Goal: Task Accomplishment & Management: Manage account settings

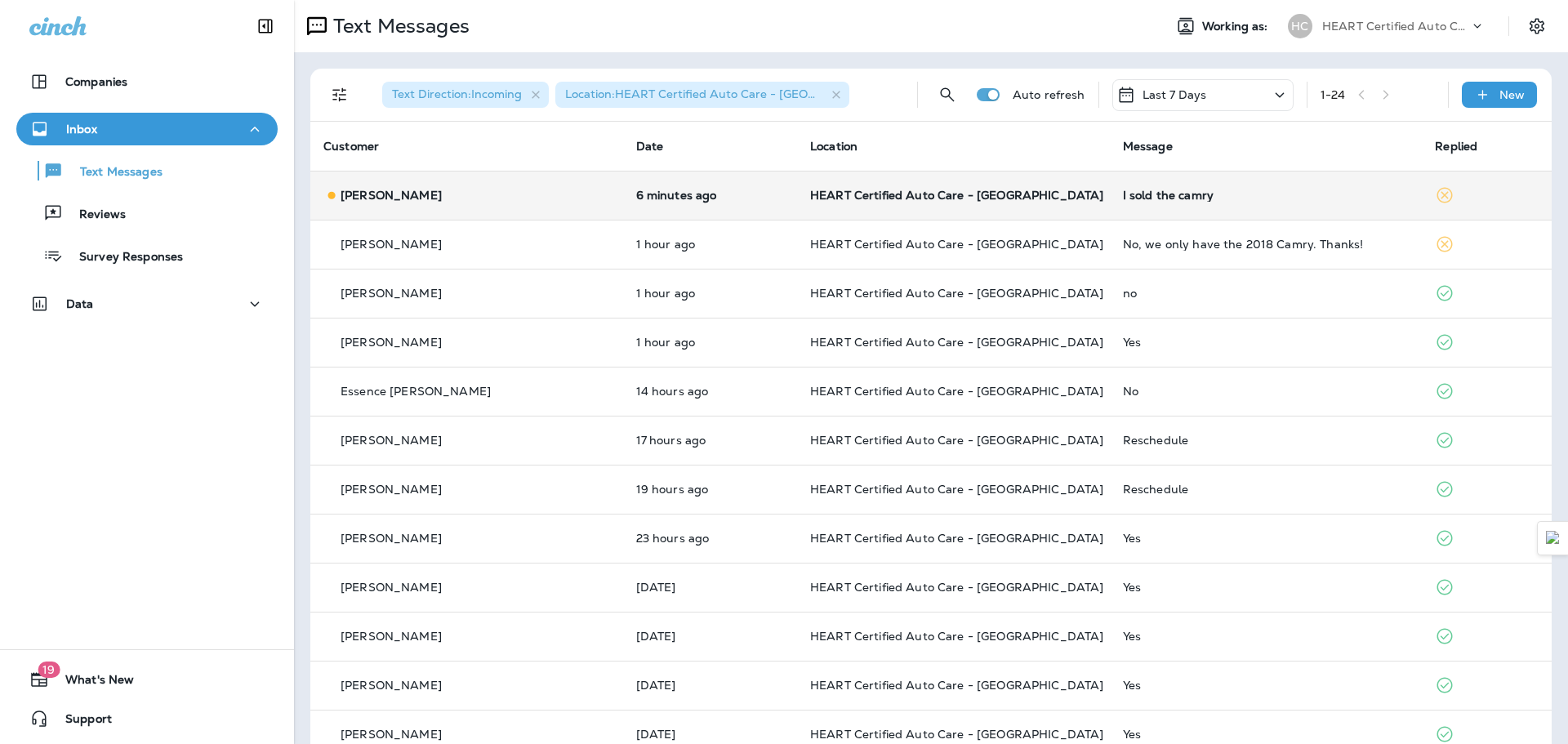
click at [886, 185] on td "HEART Certified Auto Care - [GEOGRAPHIC_DATA]" at bounding box center [953, 195] width 313 height 49
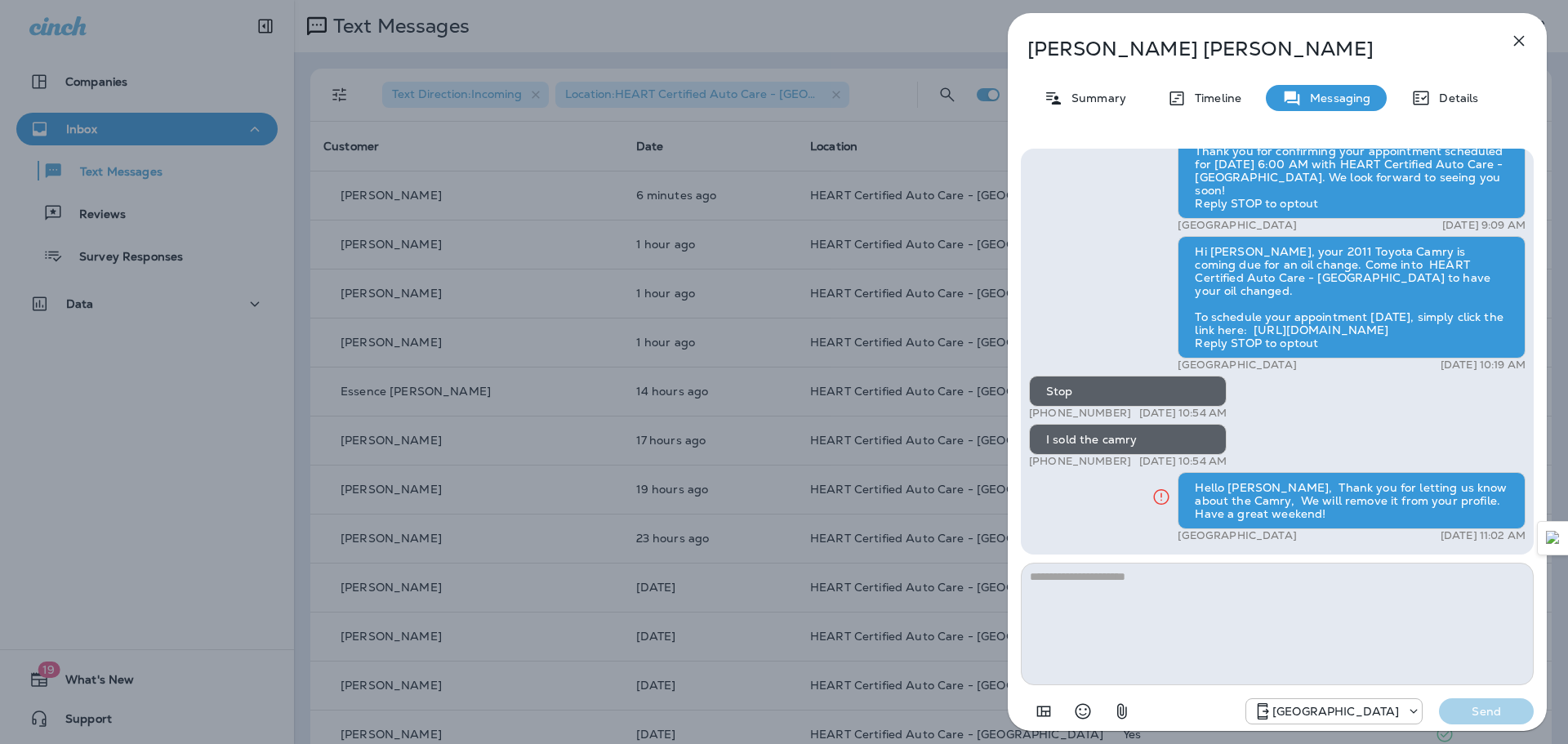
click at [1520, 39] on icon "button" at bounding box center [1519, 41] width 11 height 11
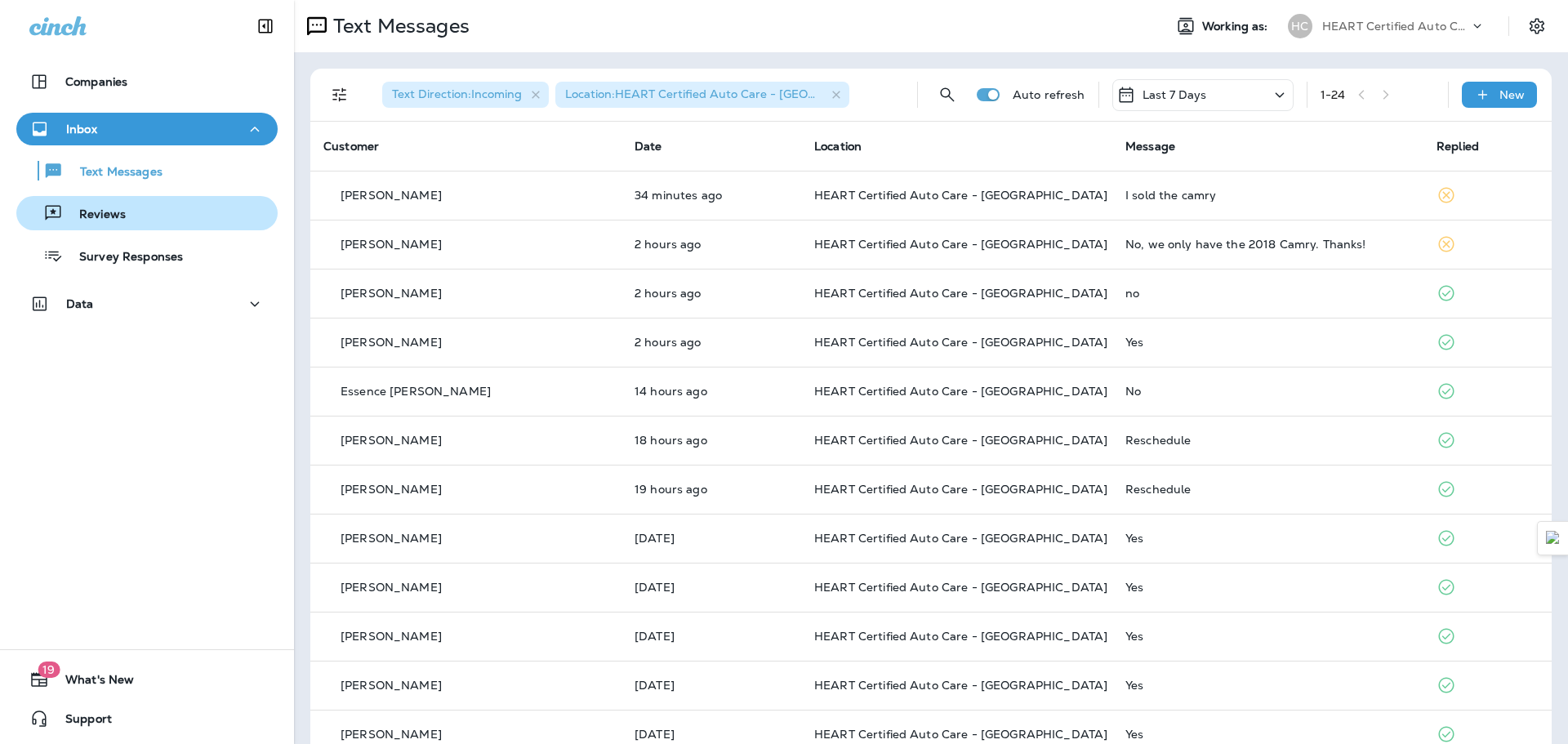
click at [152, 205] on div "Reviews" at bounding box center [147, 214] width 248 height 25
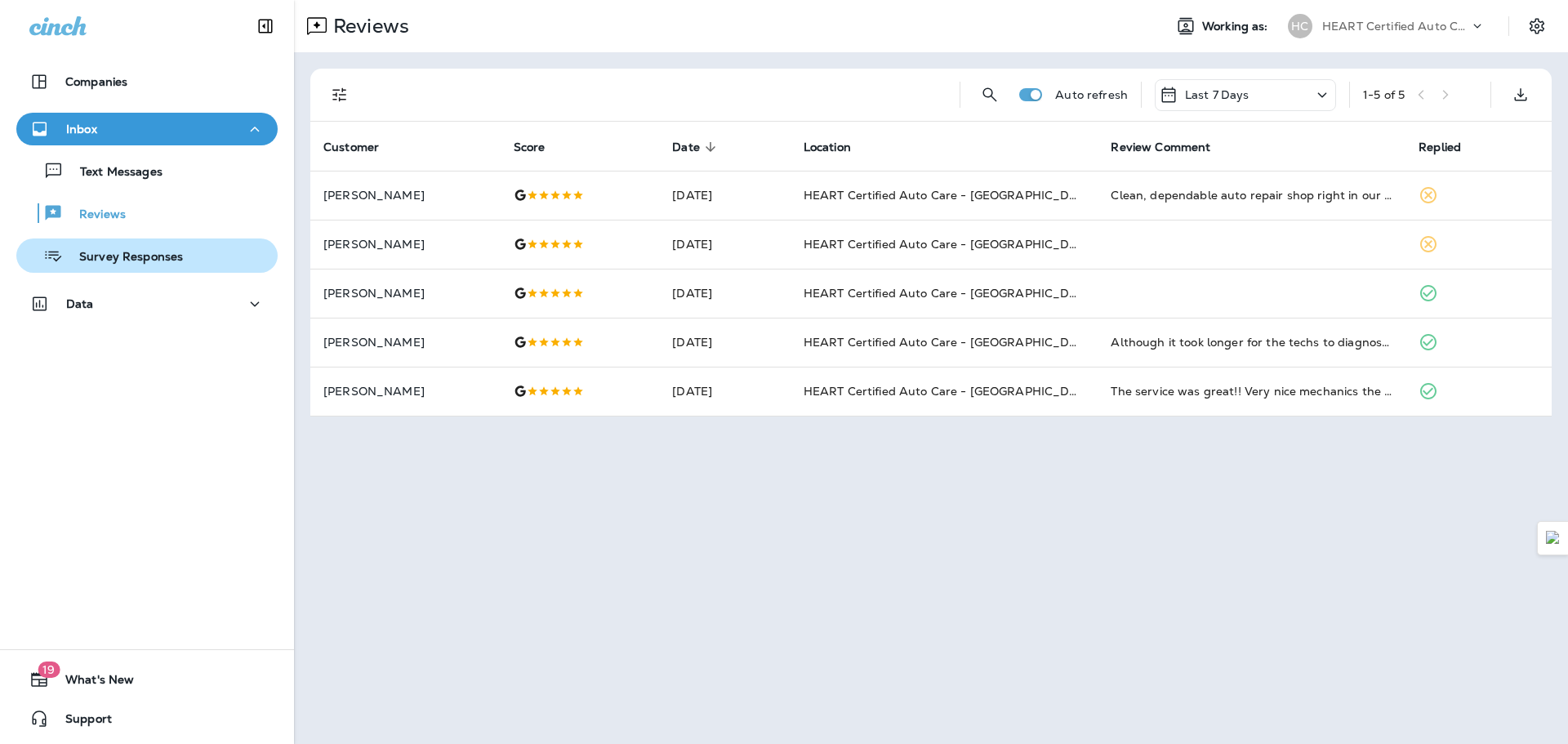
click at [171, 258] on p "Survey Responses" at bounding box center [123, 258] width 120 height 16
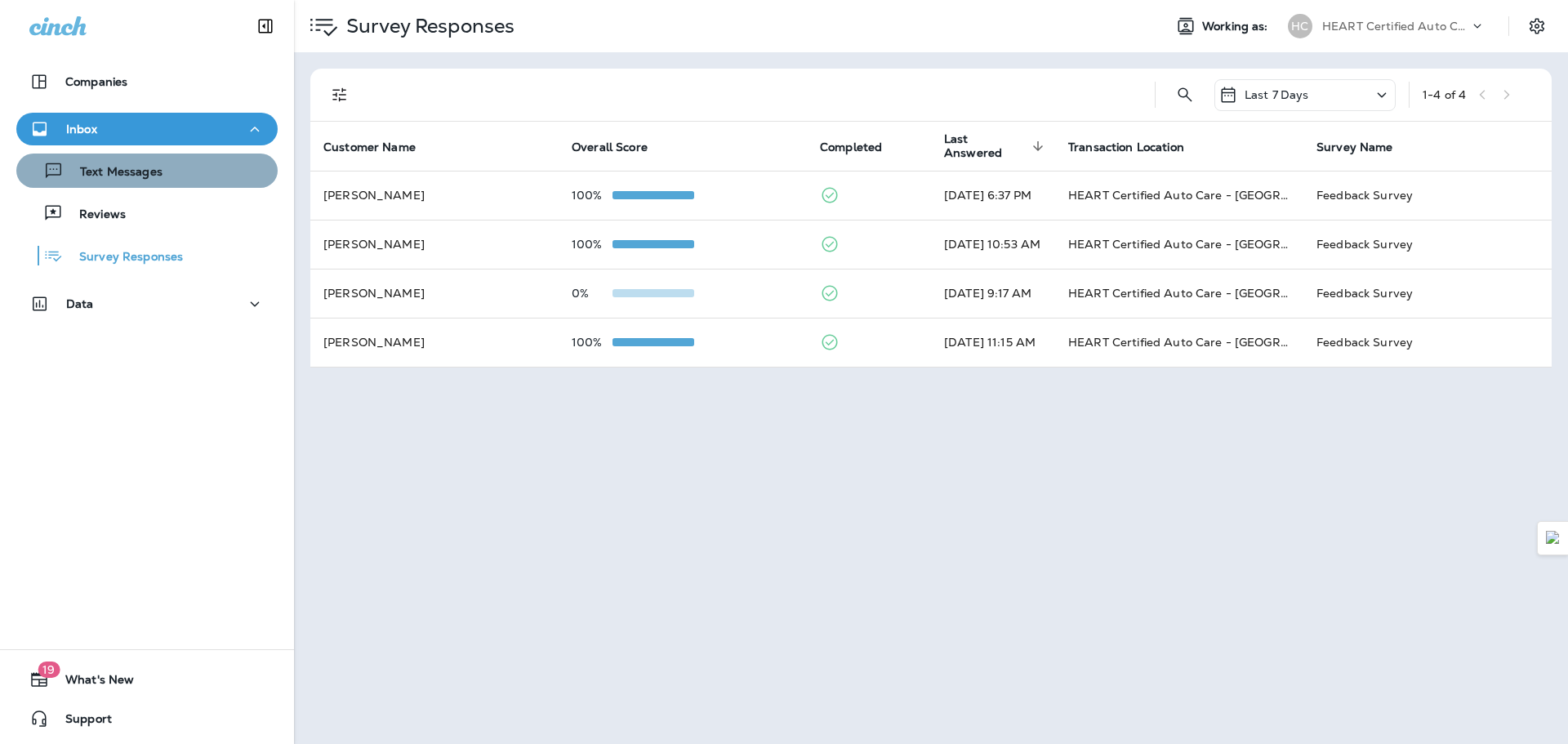
click at [164, 173] on div "Text Messages" at bounding box center [147, 171] width 248 height 25
